Goal: Task Accomplishment & Management: Complete application form

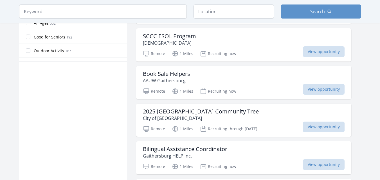
scroll to position [330, 0]
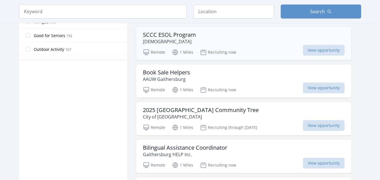
click at [184, 37] on h3 "SCCC ESOL Program" at bounding box center [169, 34] width 53 height 7
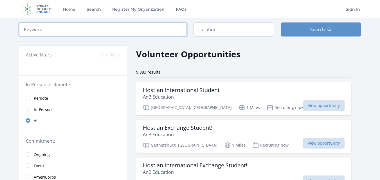
click at [58, 23] on input "search" at bounding box center [102, 29] width 167 height 14
type input "tutoring"
click button "submit" at bounding box center [0, 0] width 0 height 0
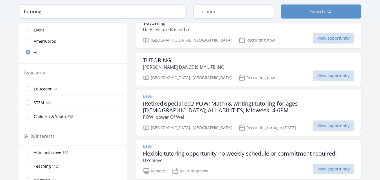
scroll to position [153, 0]
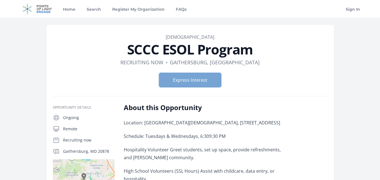
click at [184, 86] on button "Express Interest" at bounding box center [190, 80] width 62 height 14
